Goal: Entertainment & Leisure: Consume media (video, audio)

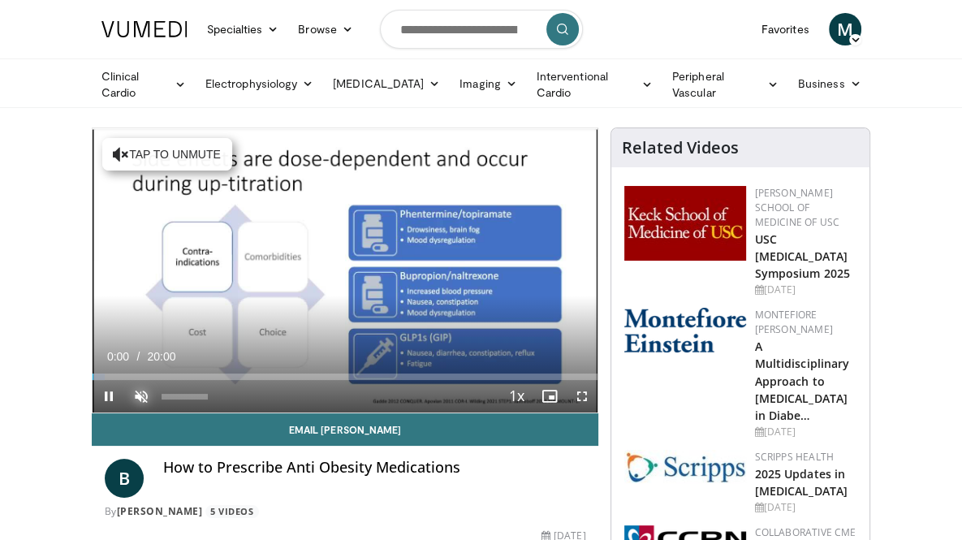
click at [125, 413] on span "Video Player" at bounding box center [141, 396] width 32 height 32
click at [598, 413] on span "Video Player" at bounding box center [581, 396] width 32 height 32
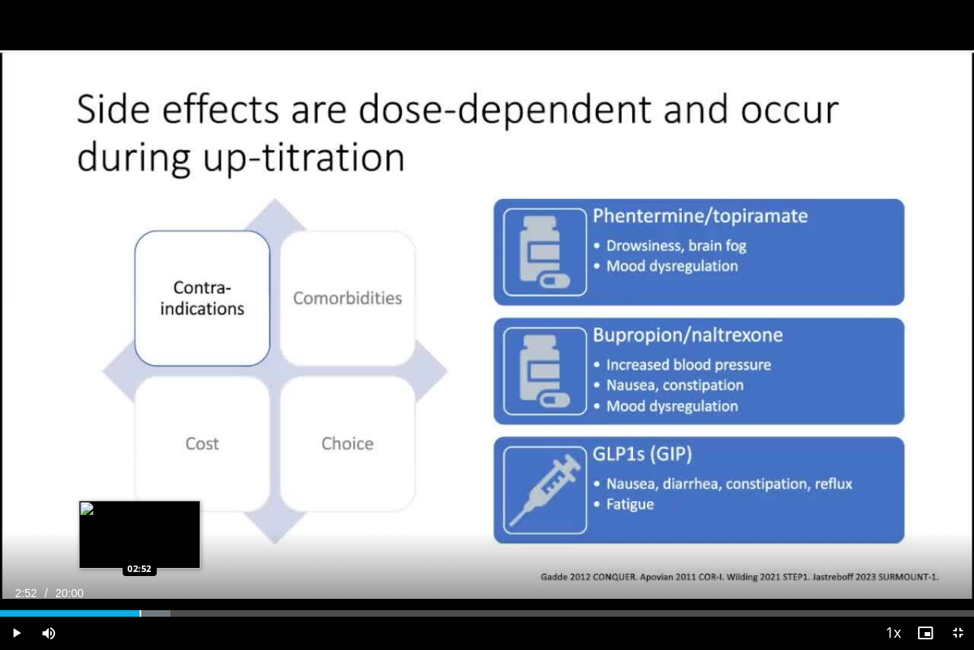
click at [140, 539] on div "Progress Bar" at bounding box center [141, 613] width 2 height 6
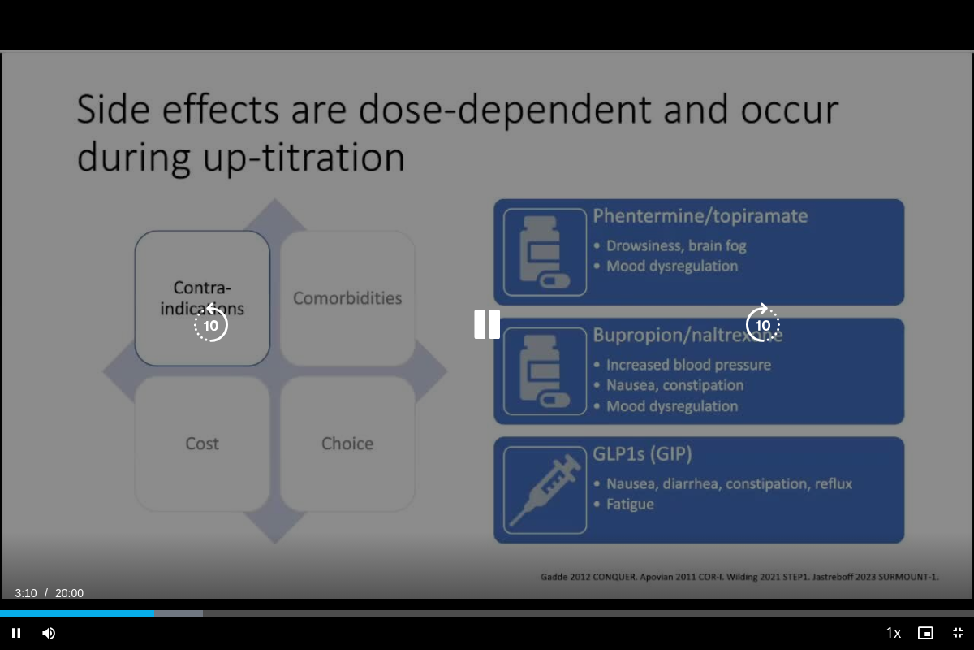
click at [807, 379] on div "10 seconds Tap to unmute" at bounding box center [487, 324] width 974 height 649
click at [486, 320] on icon "Video Player" at bounding box center [486, 324] width 45 height 45
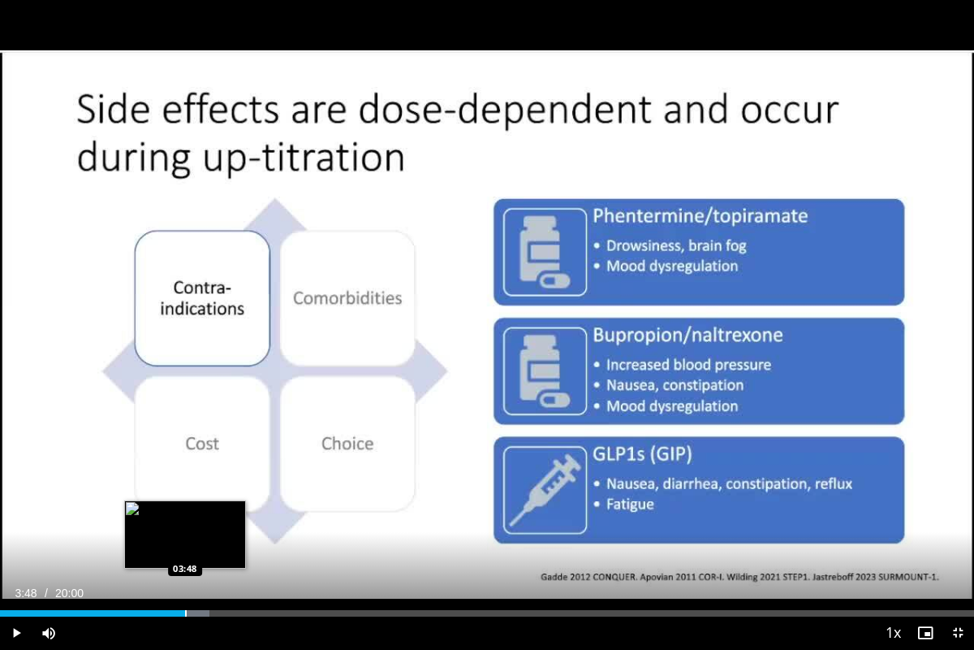
click at [185, 539] on div "Progress Bar" at bounding box center [186, 613] width 2 height 6
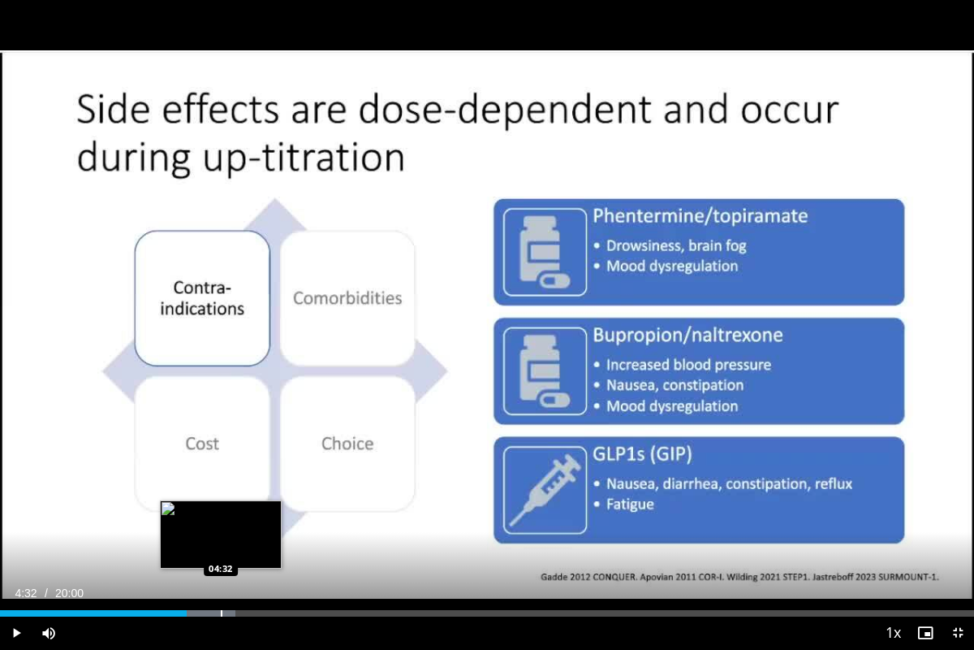
click at [221, 539] on div "Progress Bar" at bounding box center [222, 613] width 2 height 6
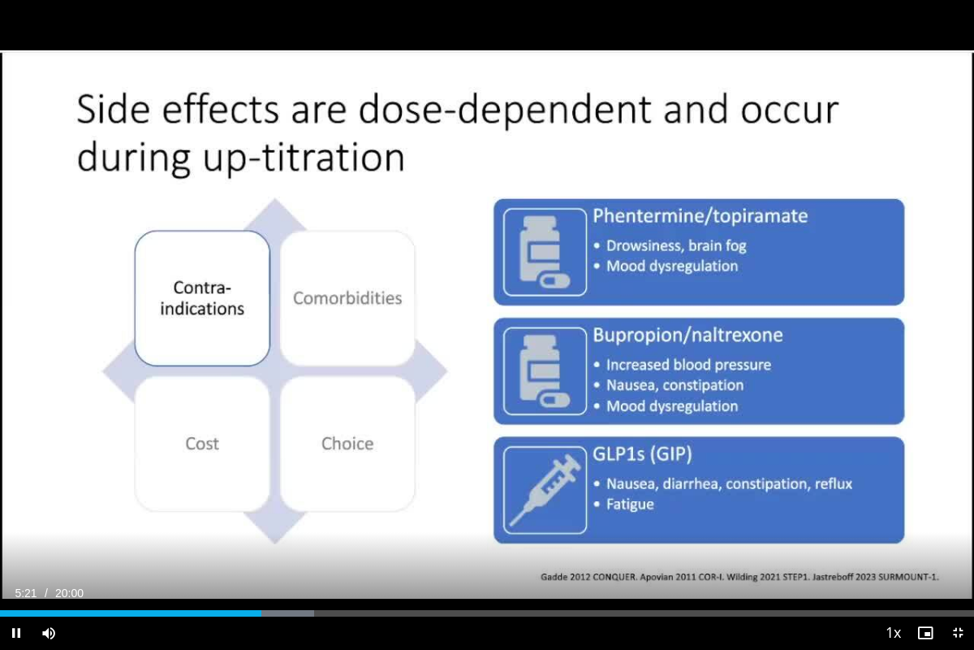
click at [287, 539] on div "Video Player" at bounding box center [471, 632] width 812 height 32
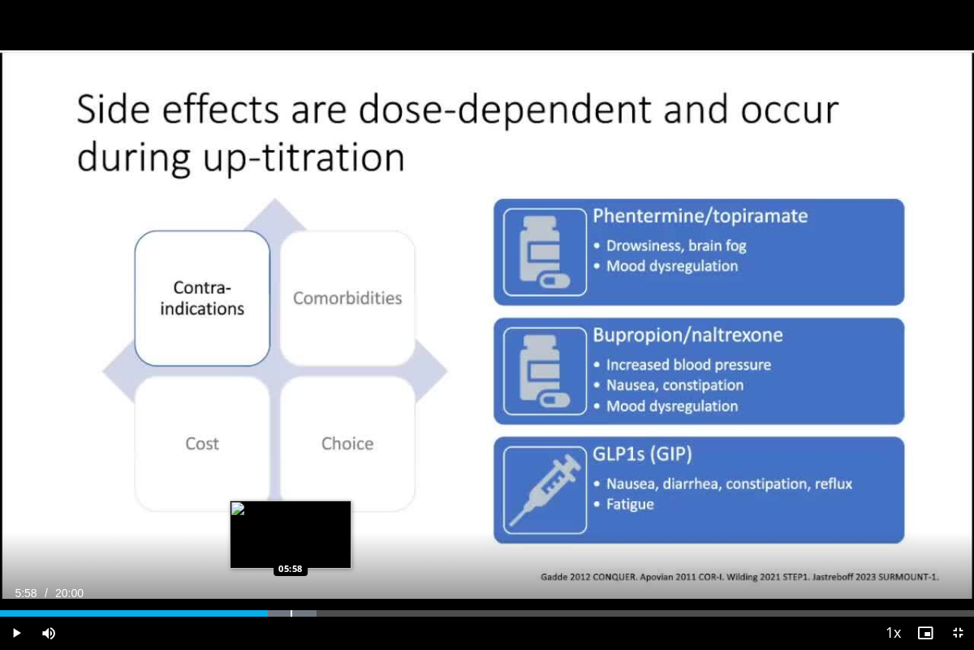
click at [291, 539] on div "Progress Bar" at bounding box center [292, 613] width 2 height 6
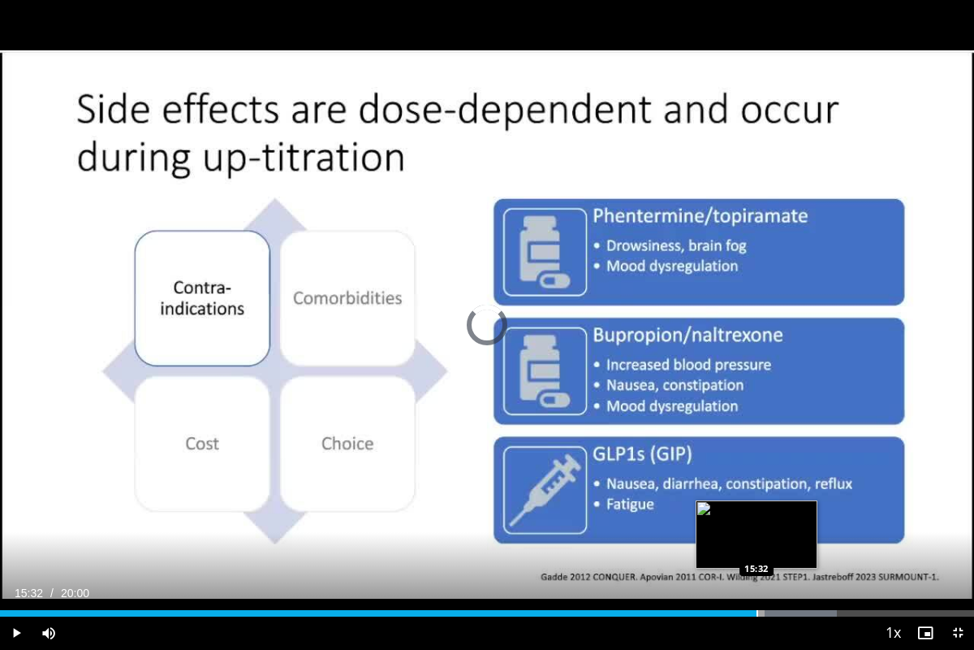
click at [756, 539] on div "15:32" at bounding box center [378, 613] width 757 height 6
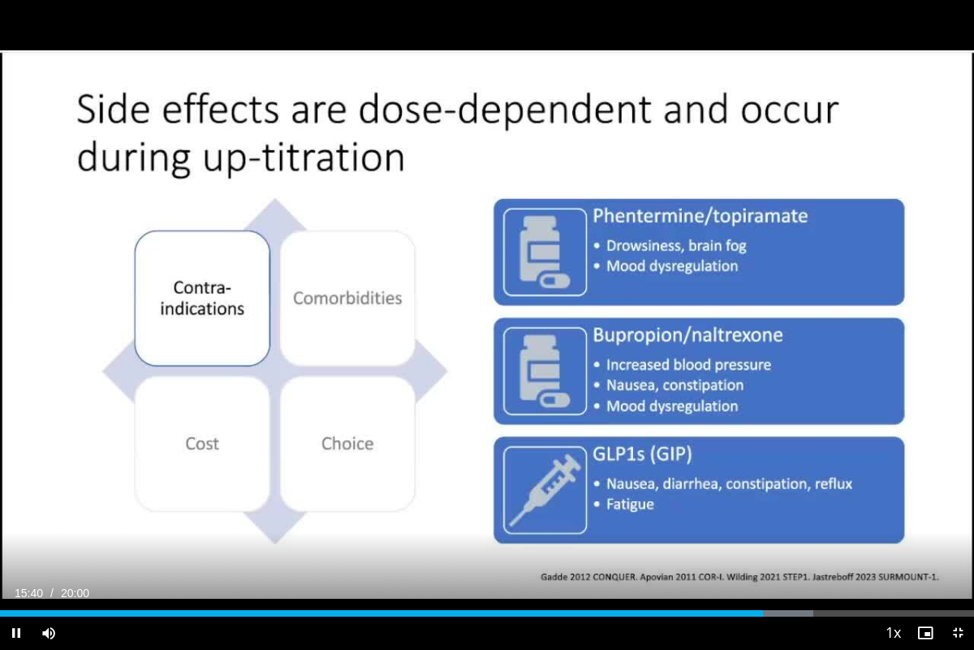
click at [741, 539] on div "Video Player" at bounding box center [471, 632] width 812 height 32
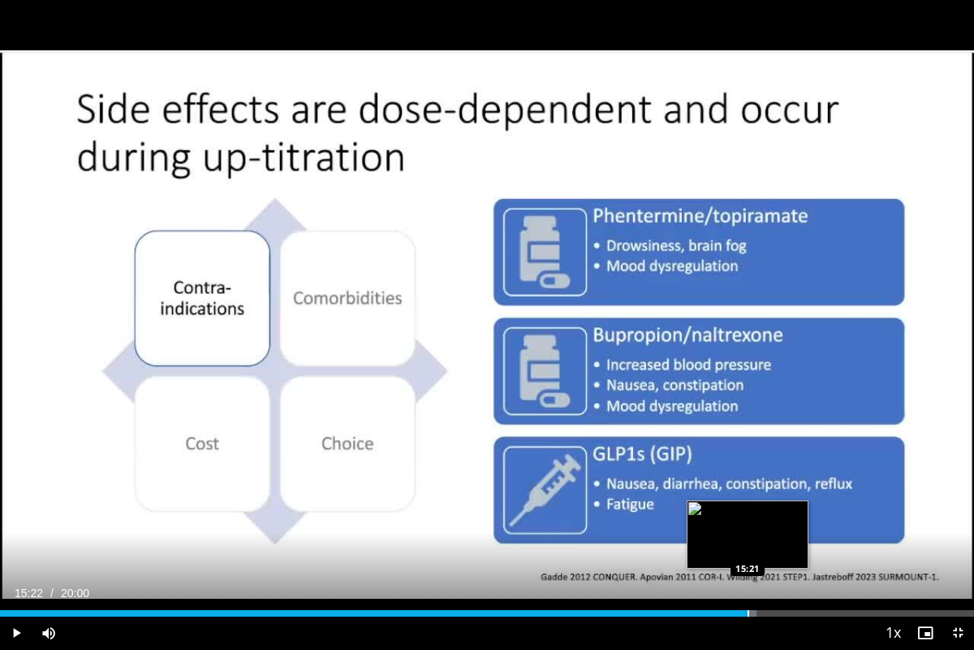
click at [748, 539] on div "Progress Bar" at bounding box center [749, 613] width 2 height 6
click at [737, 539] on div "Progress Bar" at bounding box center [738, 613] width 2 height 6
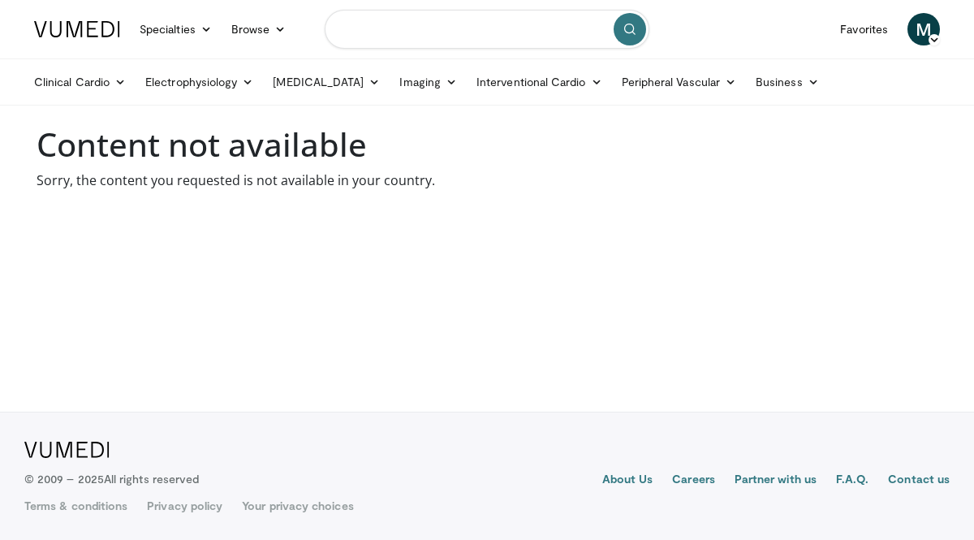
click at [350, 28] on input "Search topics, interventions" at bounding box center [487, 29] width 325 height 39
type input "**********"
click at [636, 26] on icon "submit" at bounding box center [630, 29] width 13 height 13
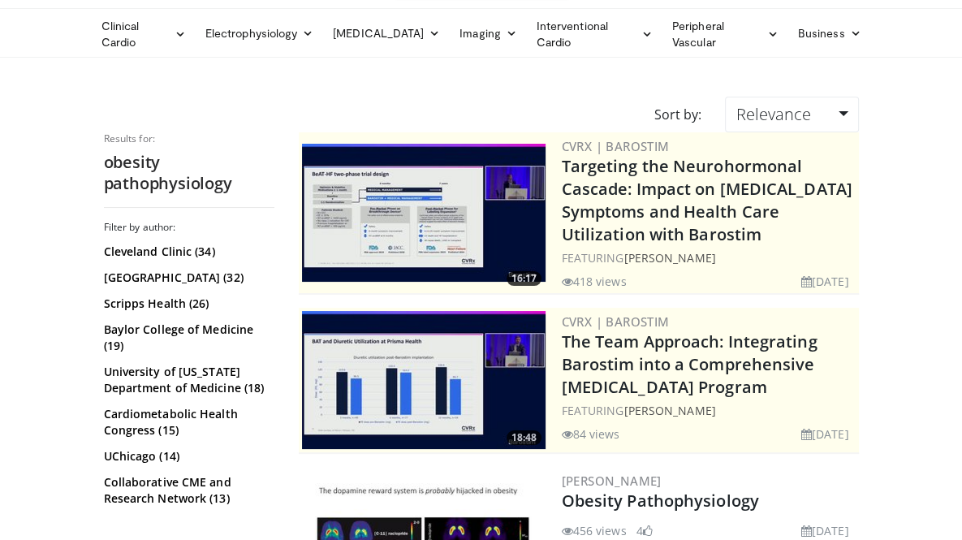
scroll to position [49, 0]
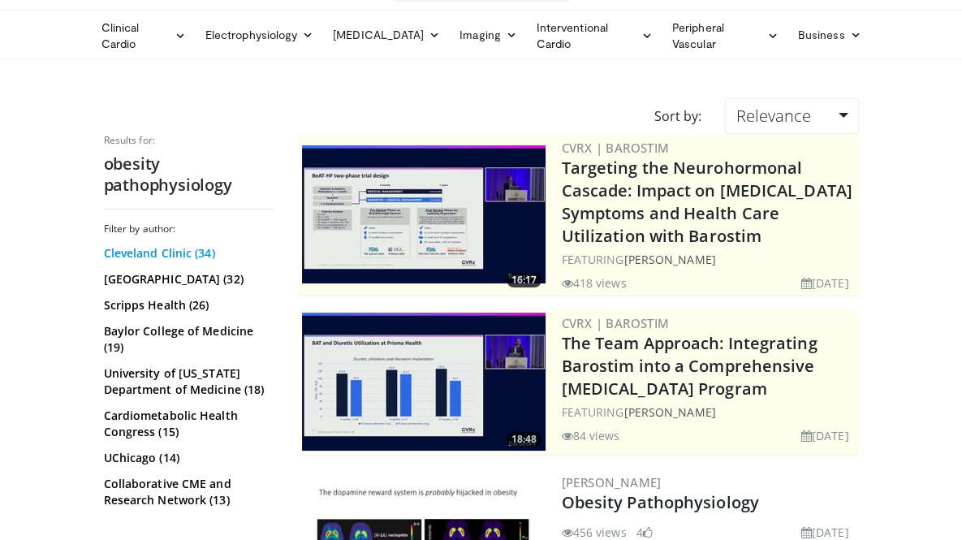
click at [111, 245] on link "Cleveland Clinic (34)" at bounding box center [187, 253] width 166 height 16
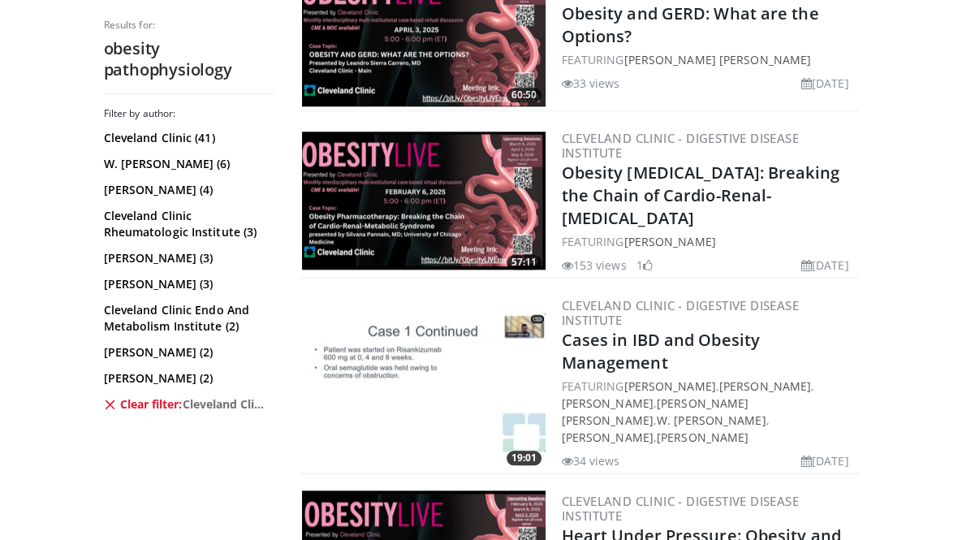
scroll to position [1239, 0]
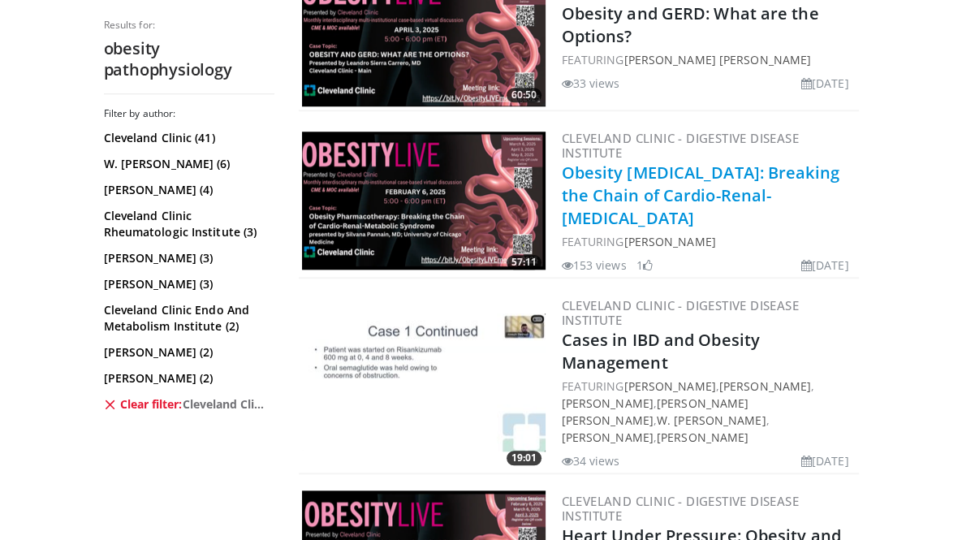
click at [655, 162] on link "Obesity Pharmacotherapy: Breaking the Chain of Cardio-Renal-Metabolic Syndrome" at bounding box center [701, 195] width 278 height 67
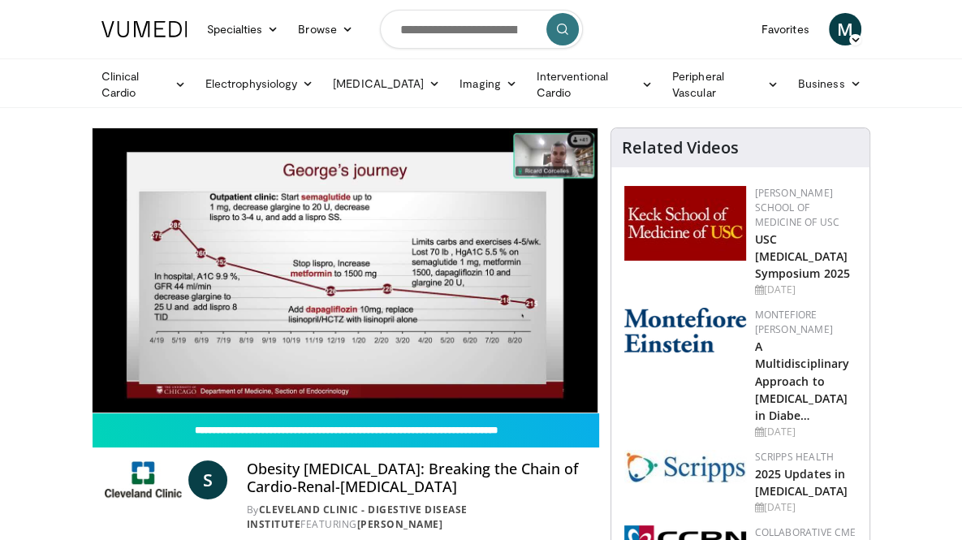
click at [598, 413] on video-js "**********" at bounding box center [346, 270] width 506 height 284
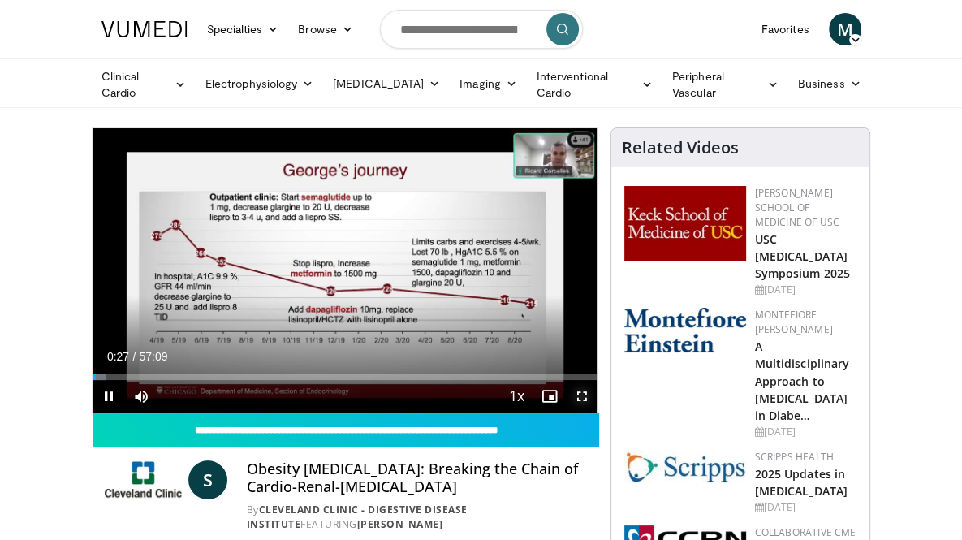
click at [598, 413] on span "Video Player" at bounding box center [581, 396] width 32 height 32
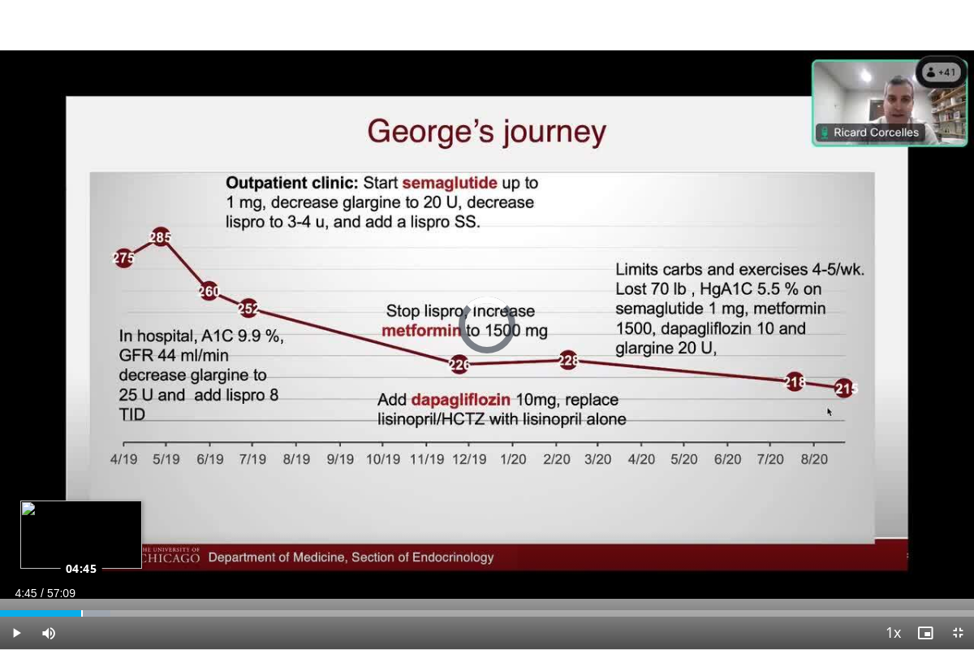
click at [81, 539] on div "Loaded : 11.35% 05:27 04:45" at bounding box center [487, 613] width 974 height 6
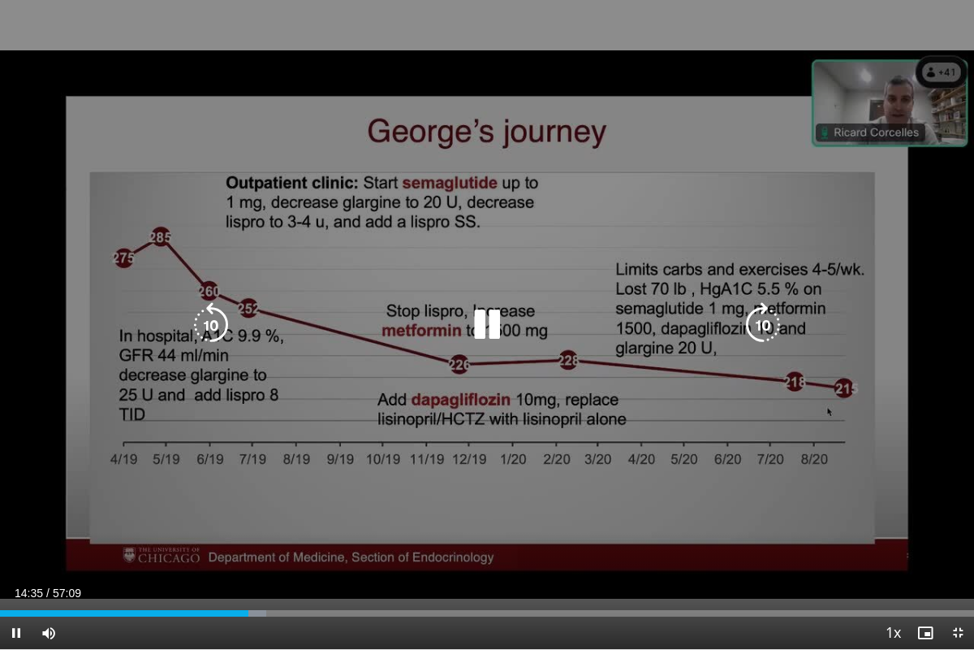
click at [481, 326] on icon "Video Player" at bounding box center [486, 324] width 45 height 45
click at [483, 325] on icon "Video Player" at bounding box center [486, 324] width 45 height 45
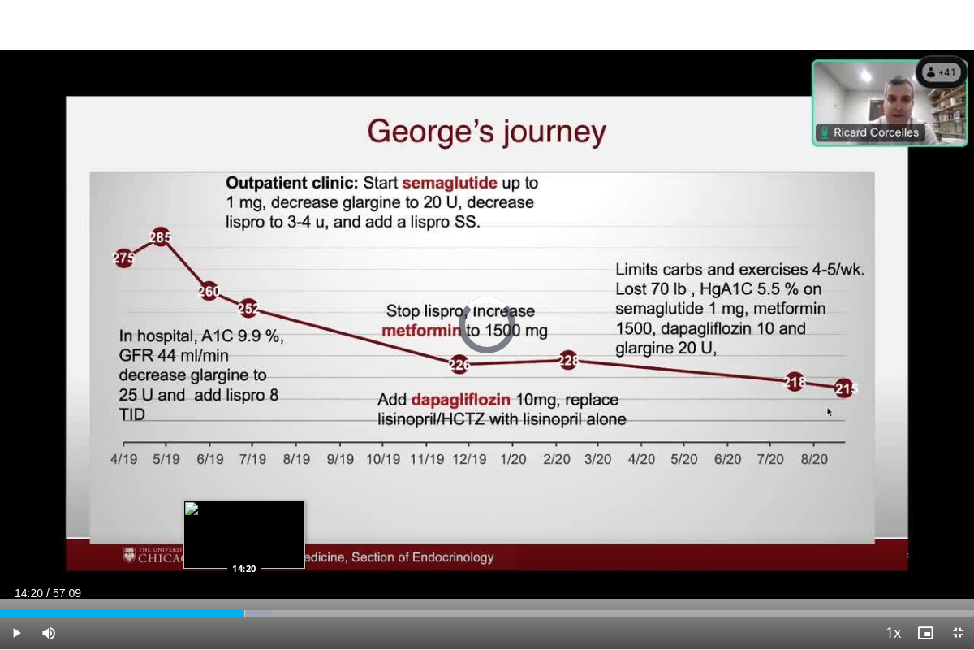
click at [244, 539] on div "Loaded : 27.94% 14:51 14:20" at bounding box center [487, 613] width 974 height 6
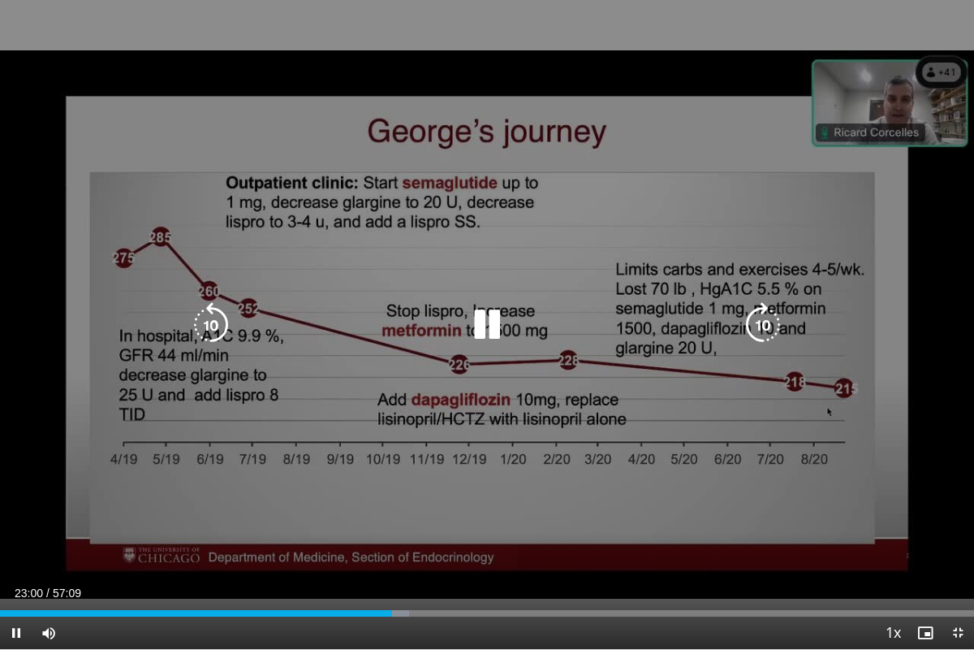
click at [482, 323] on icon "Video Player" at bounding box center [486, 324] width 45 height 45
click at [490, 317] on icon "Video Player" at bounding box center [486, 324] width 45 height 45
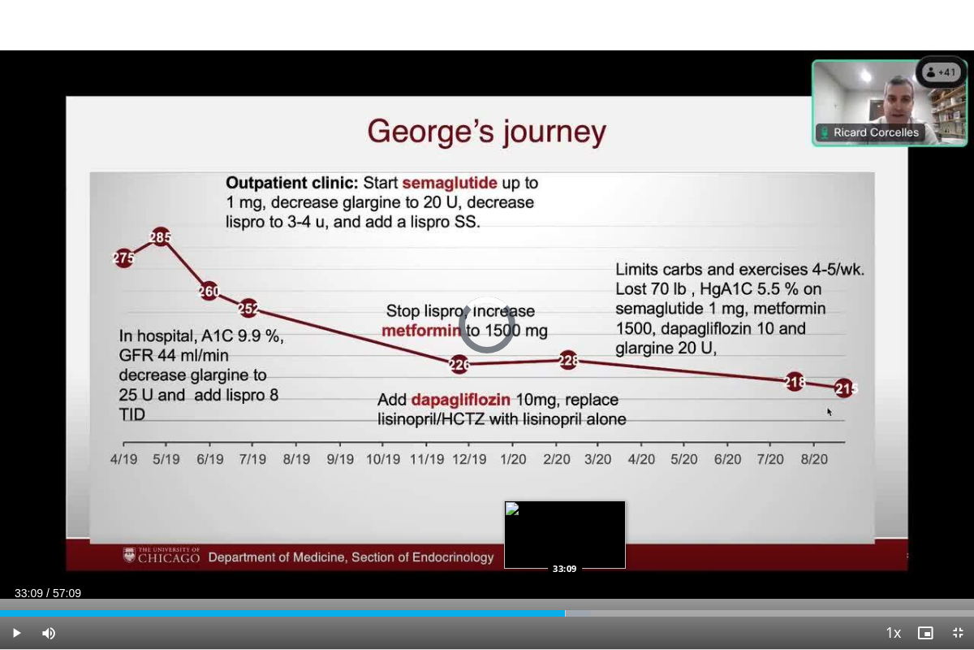
click at [565, 539] on div "Loaded : 60.64% 33:40 33:09" at bounding box center [487, 613] width 974 height 6
click at [559, 539] on div "Loaded : 57.44% 32:46 32:46" at bounding box center [487, 613] width 974 height 6
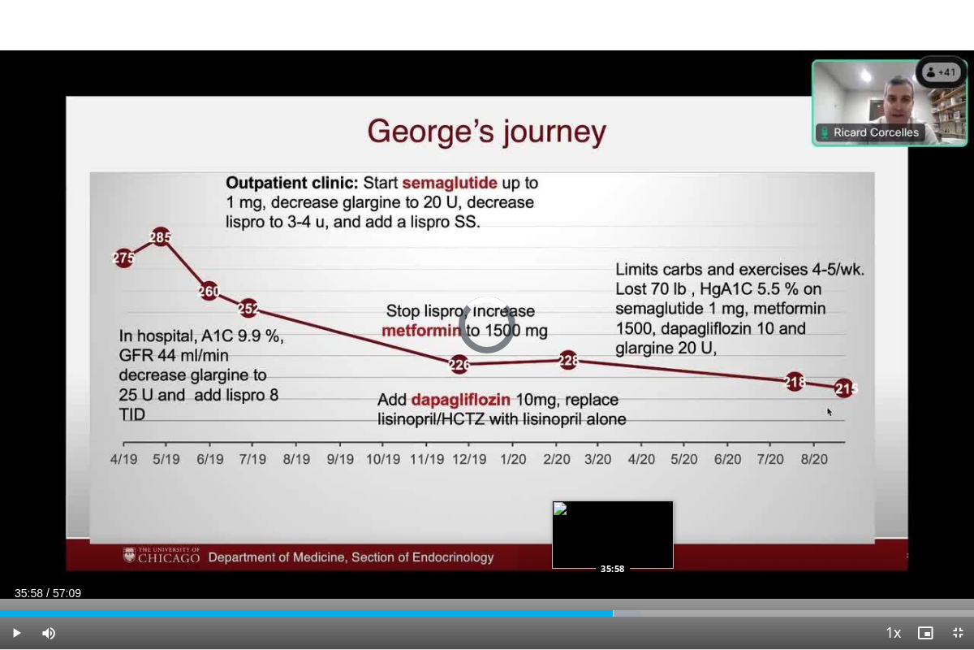
click at [613, 539] on div "Loaded : 65.79% 35:58 35:58" at bounding box center [487, 613] width 974 height 6
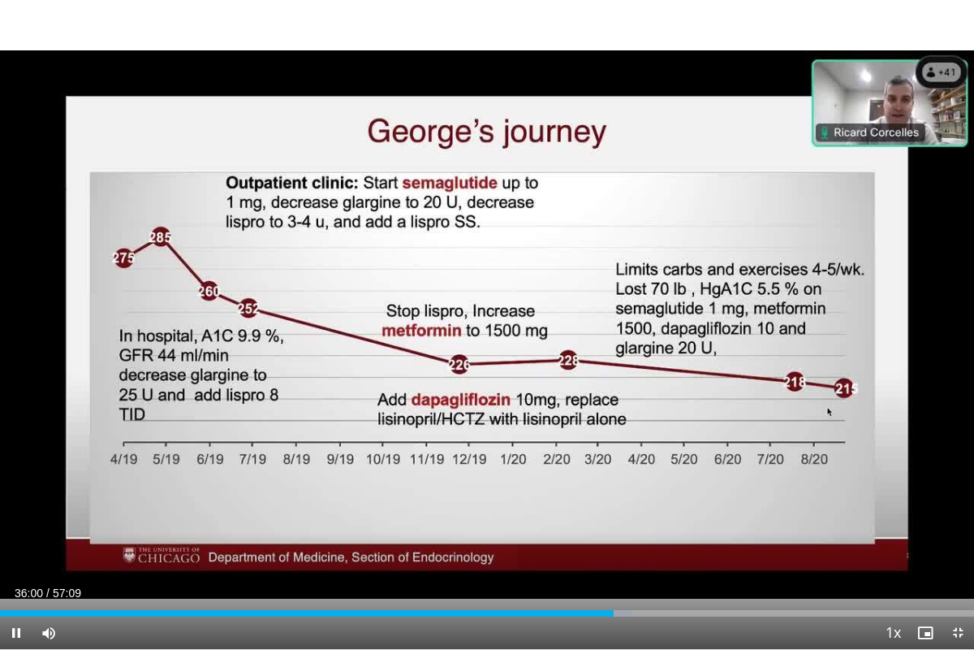
click at [617, 539] on div "Current Time 36:00 / Duration 57:09 Pause Skip Backward Skip Forward Mute Loade…" at bounding box center [487, 632] width 974 height 32
click at [13, 539] on span "Video Player" at bounding box center [16, 632] width 32 height 32
click at [14, 539] on span "Video Player" at bounding box center [16, 632] width 32 height 32
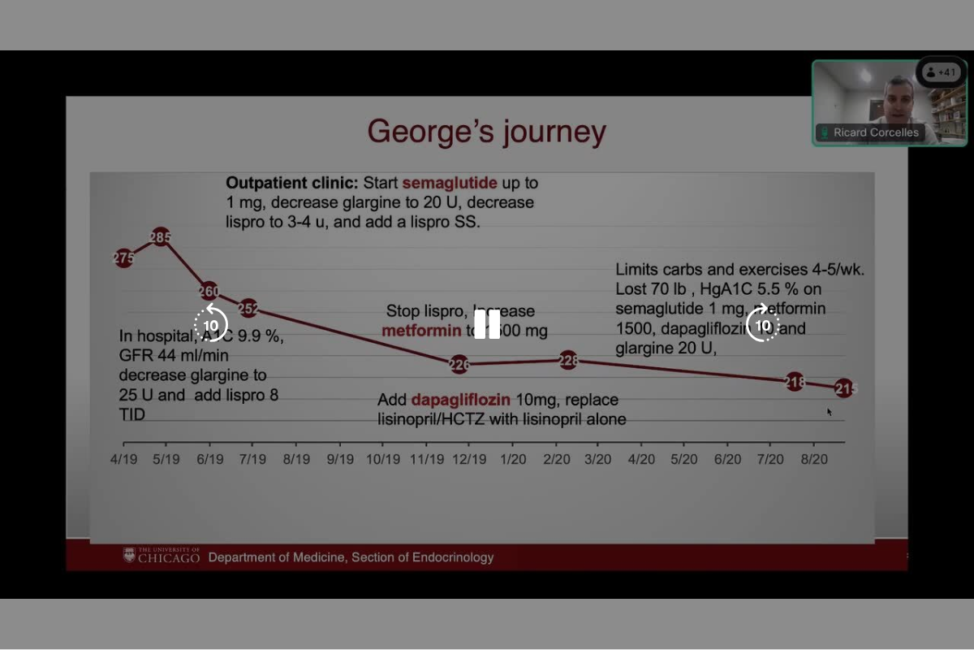
drag, startPoint x: 18, startPoint y: 629, endPoint x: 6, endPoint y: 633, distance: 11.8
click at [6, 539] on video-js "**********" at bounding box center [487, 325] width 974 height 650
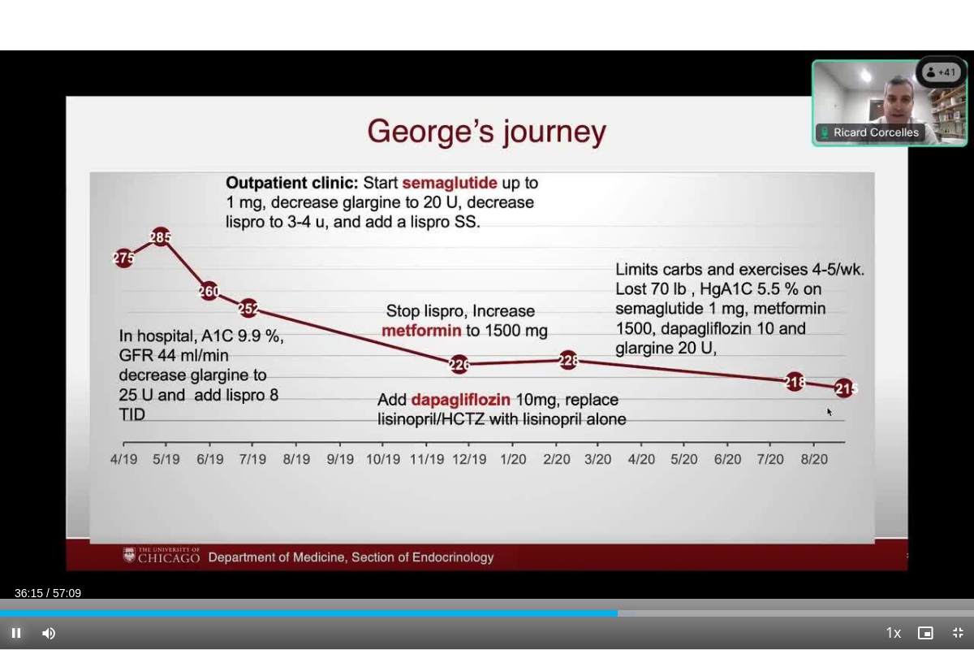
click at [16, 539] on span "Video Player" at bounding box center [16, 632] width 32 height 32
click at [16, 539] on video-js "**********" at bounding box center [487, 325] width 974 height 650
click at [16, 539] on span "Video Player" at bounding box center [16, 632] width 32 height 32
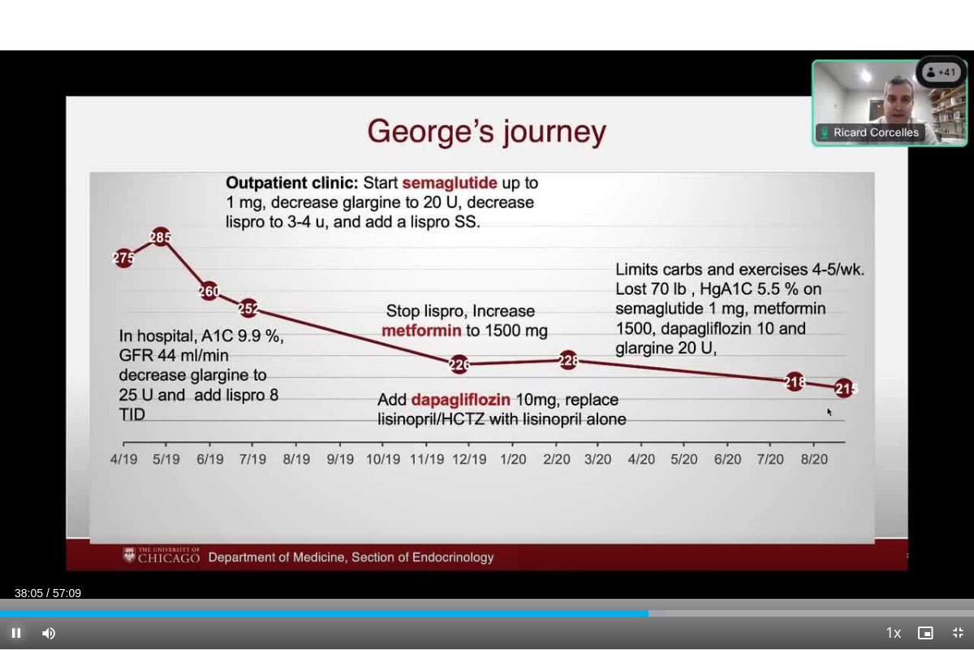
click at [15, 539] on span "Video Player" at bounding box center [16, 632] width 32 height 32
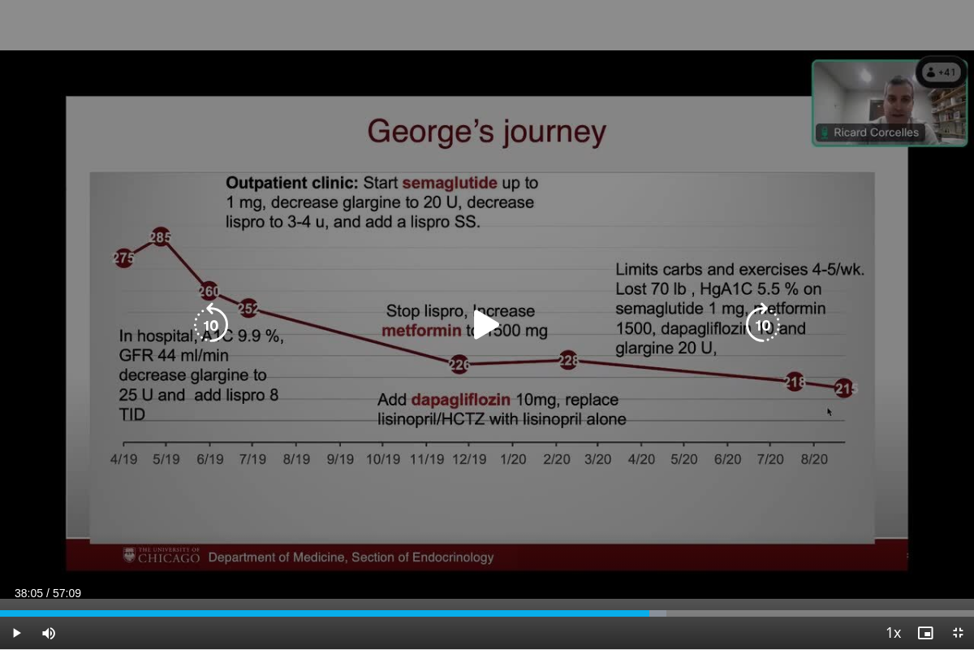
click at [488, 323] on icon "Video Player" at bounding box center [486, 324] width 45 height 45
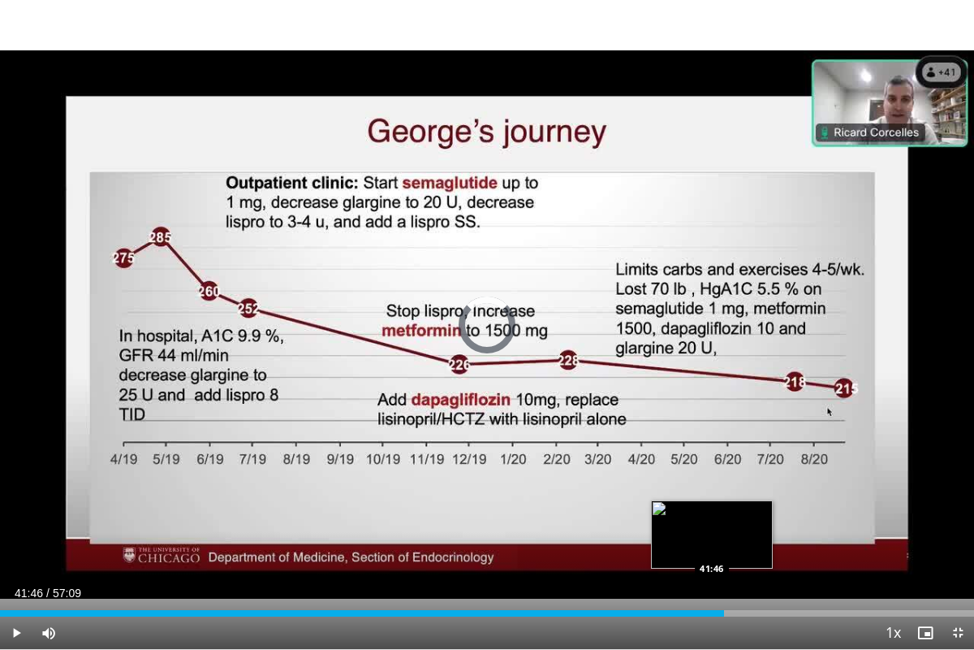
click at [712, 539] on div "42:30" at bounding box center [362, 613] width 724 height 6
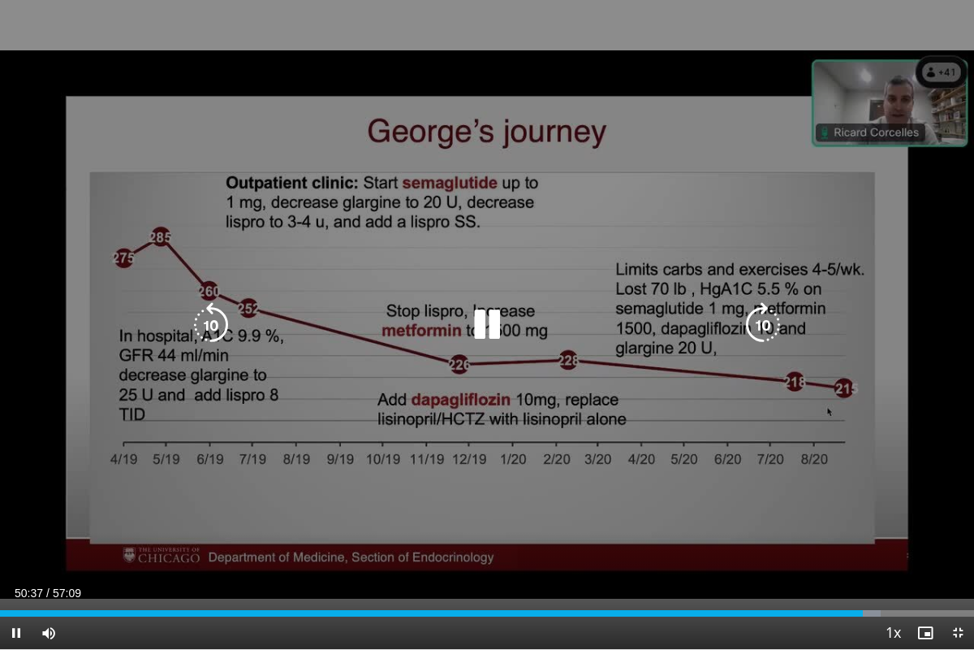
click at [486, 321] on icon "Video Player" at bounding box center [486, 324] width 45 height 45
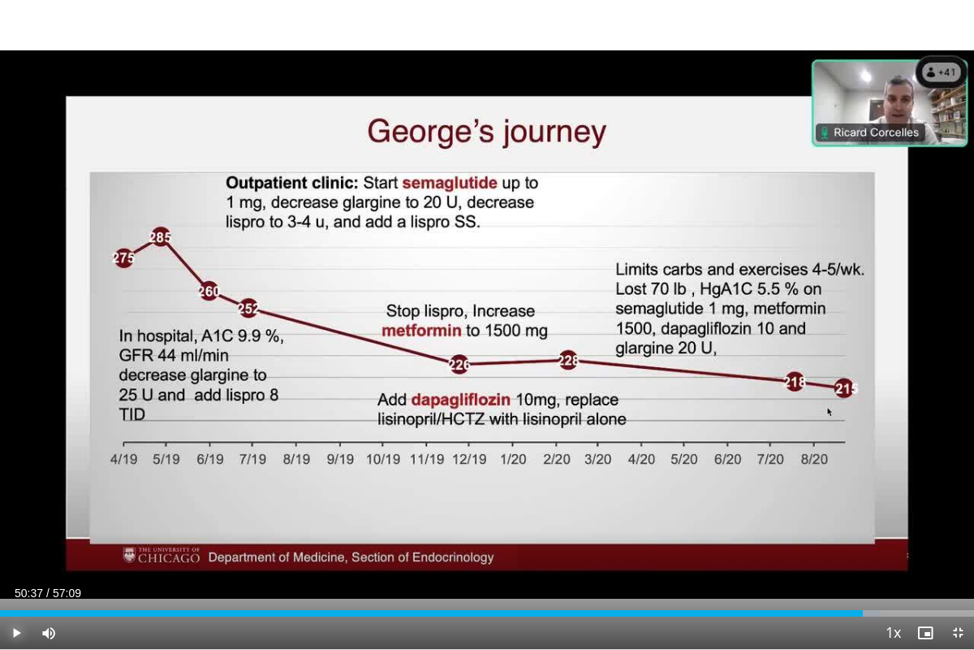
click at [13, 539] on span "Video Player" at bounding box center [16, 632] width 32 height 32
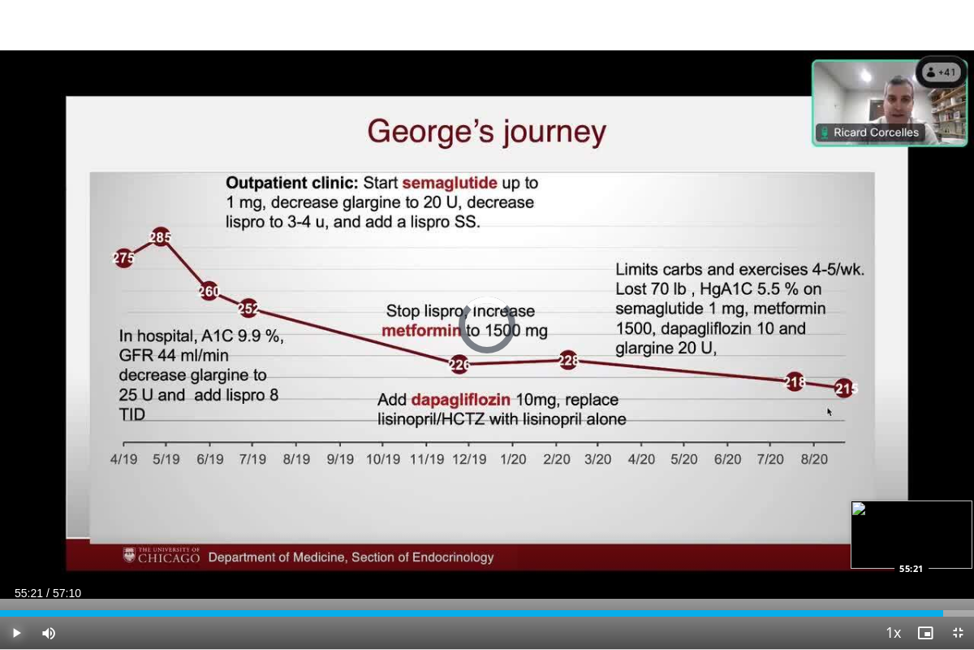
click at [944, 539] on div "Loaded : 0.00% 55:21 55:21" at bounding box center [487, 613] width 974 height 6
